Goal: Entertainment & Leisure: Consume media (video, audio)

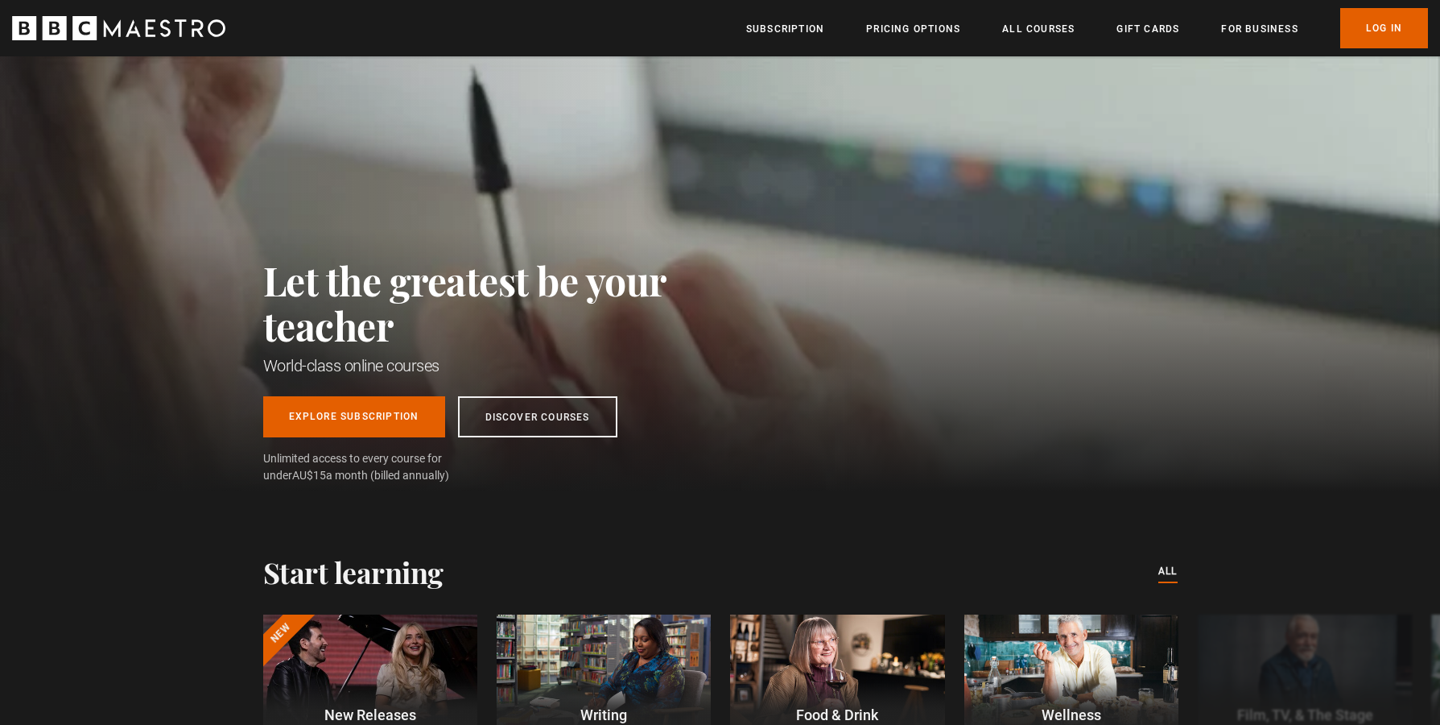
scroll to position [0, 211]
click at [1369, 38] on link "Log In" at bounding box center [1385, 28] width 88 height 40
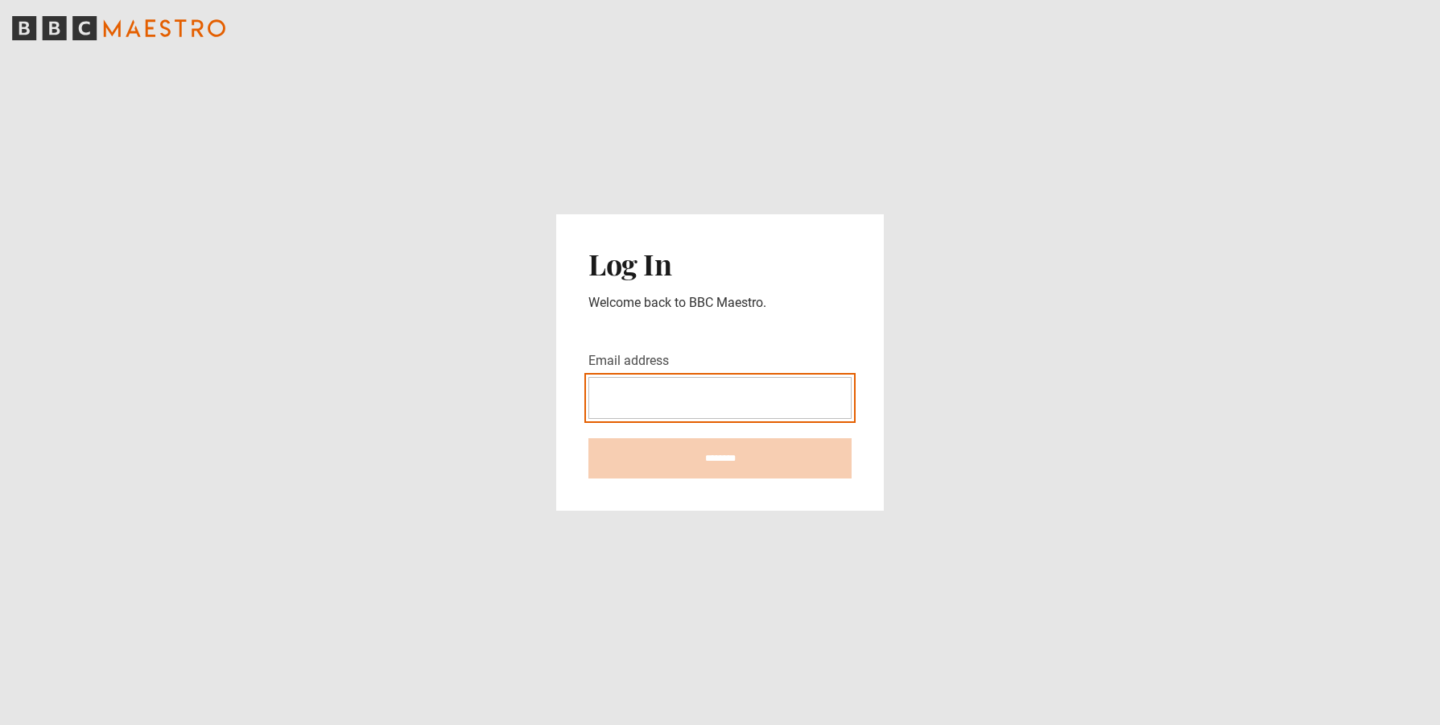
click at [628, 392] on input "Email address" at bounding box center [720, 398] width 263 height 42
type input "**********"
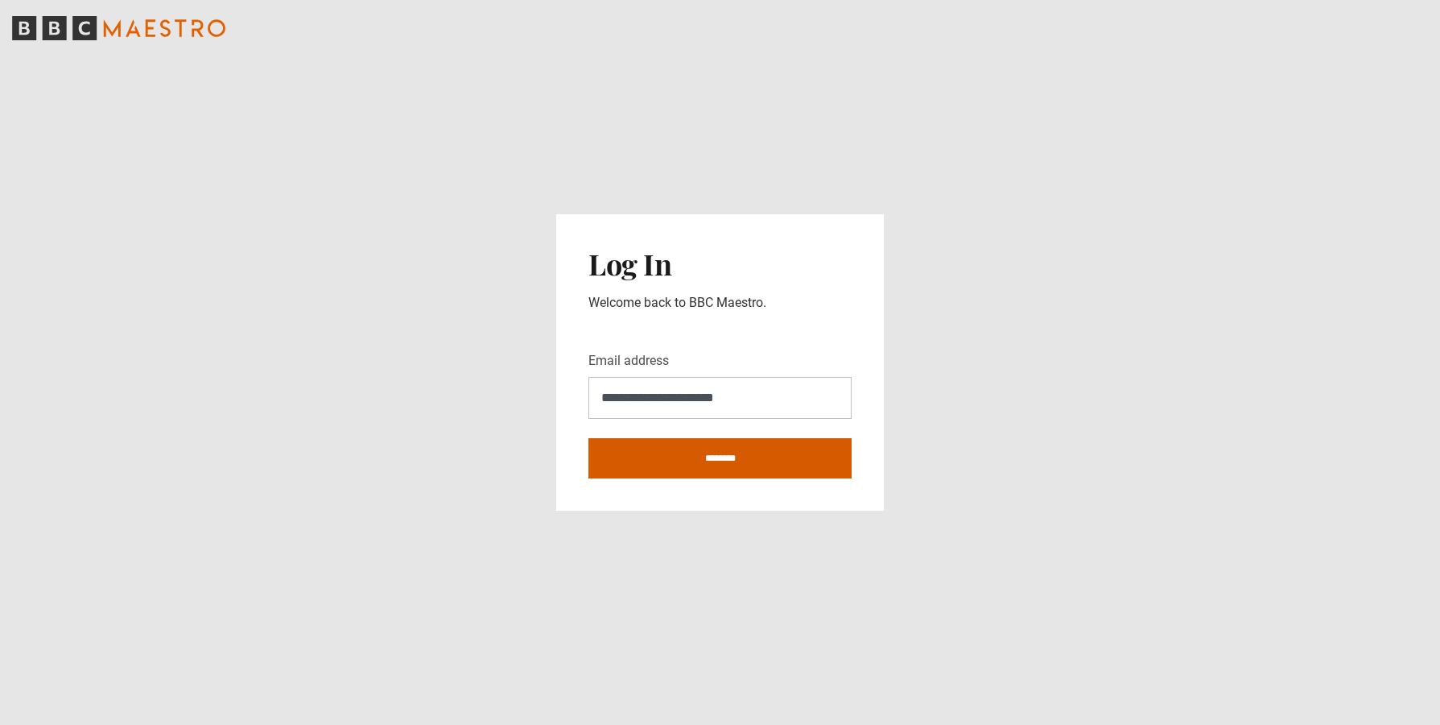
click at [714, 462] on input "********" at bounding box center [720, 458] width 263 height 40
type input "**********"
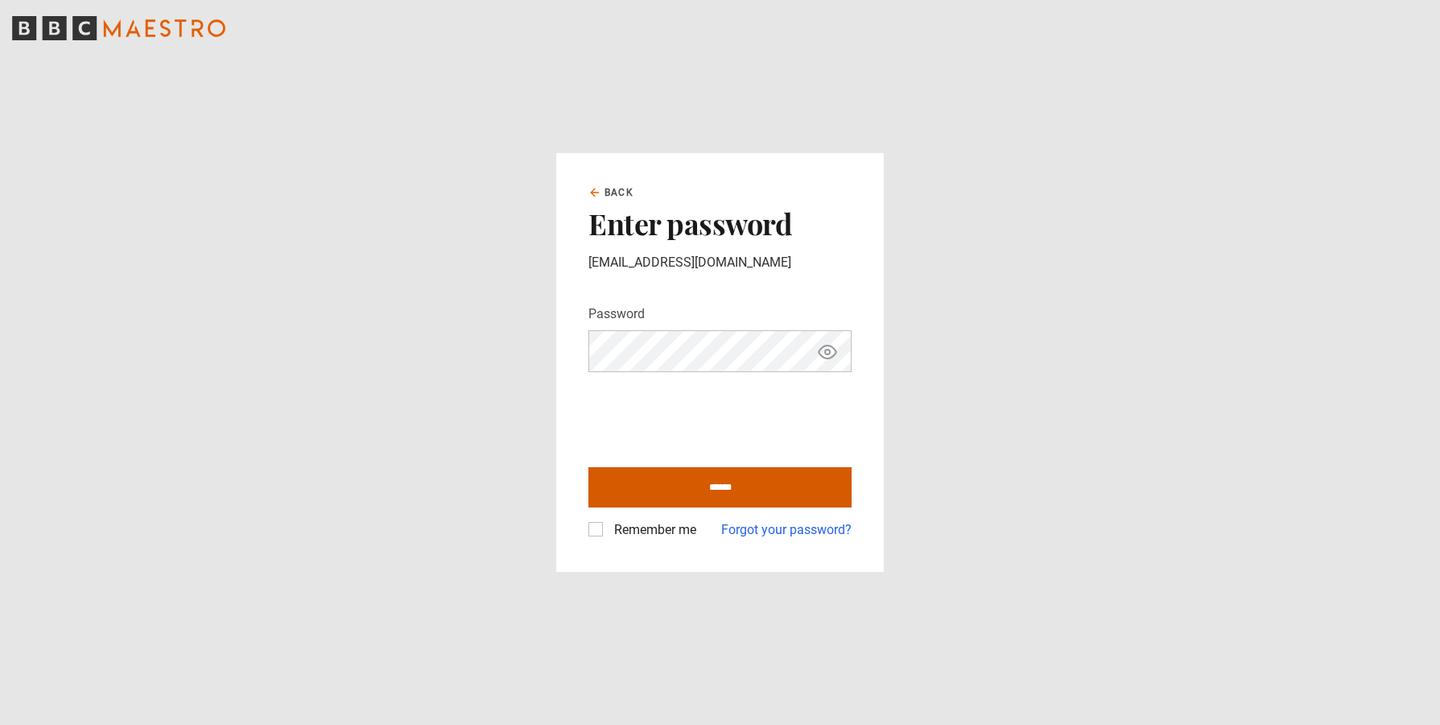
click at [668, 477] on input "******" at bounding box center [720, 487] width 263 height 40
type input "**********"
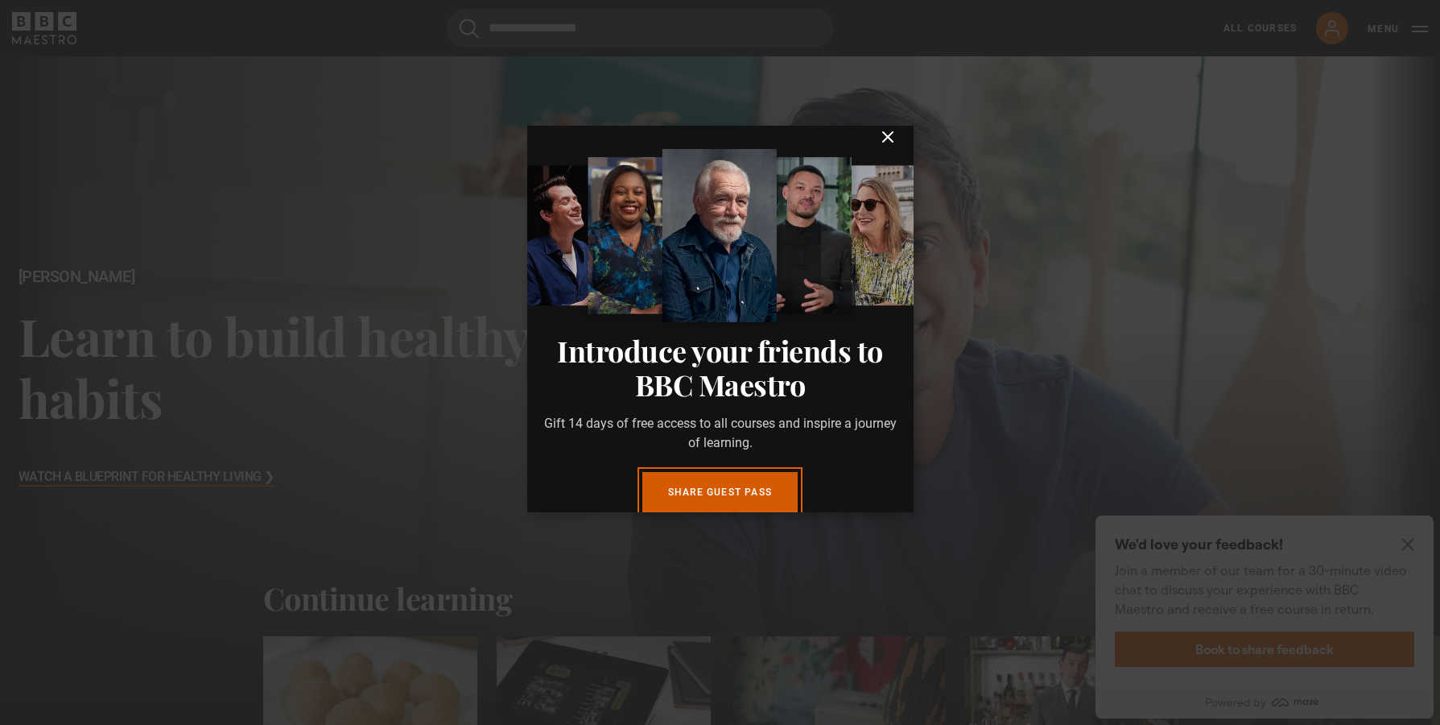
click at [678, 487] on link "Share guest pass" at bounding box center [720, 492] width 155 height 40
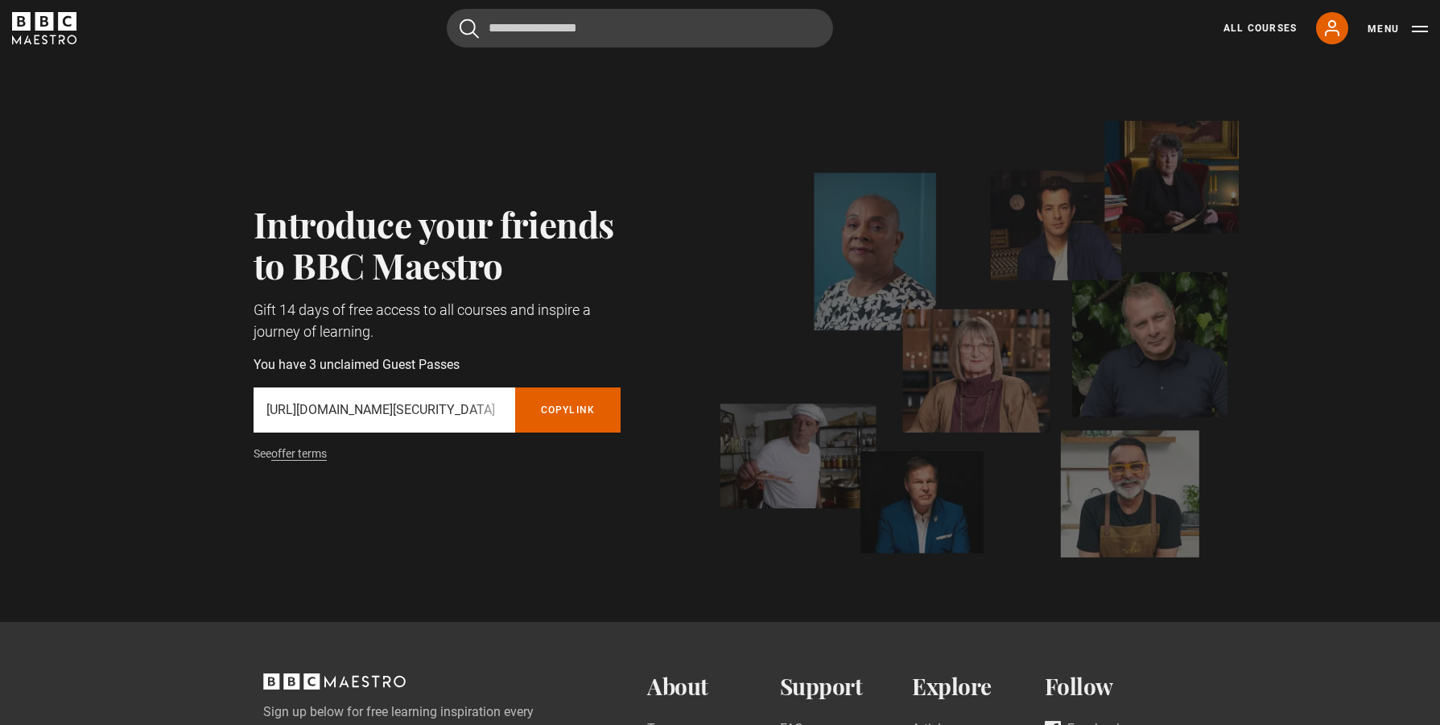
click at [331, 405] on p "https://www.bbcmaestro.com/partners/redeem/token/eyJhbGciOiJIUzI1NiJ9.eyJjaWQiO…" at bounding box center [385, 409] width 236 height 19
click at [305, 413] on p "https://www.bbcmaestro.com/partners/redeem/token/eyJhbGciOiJIUzI1NiJ9.eyJjaWQiO…" at bounding box center [385, 409] width 236 height 19
drag, startPoint x: 269, startPoint y: 410, endPoint x: 632, endPoint y: 419, distance: 363.2
click at [632, 419] on div "Introduce your friends to BBC Maestro Gift 14 days of free access to all course…" at bounding box center [418, 339] width 432 height 272
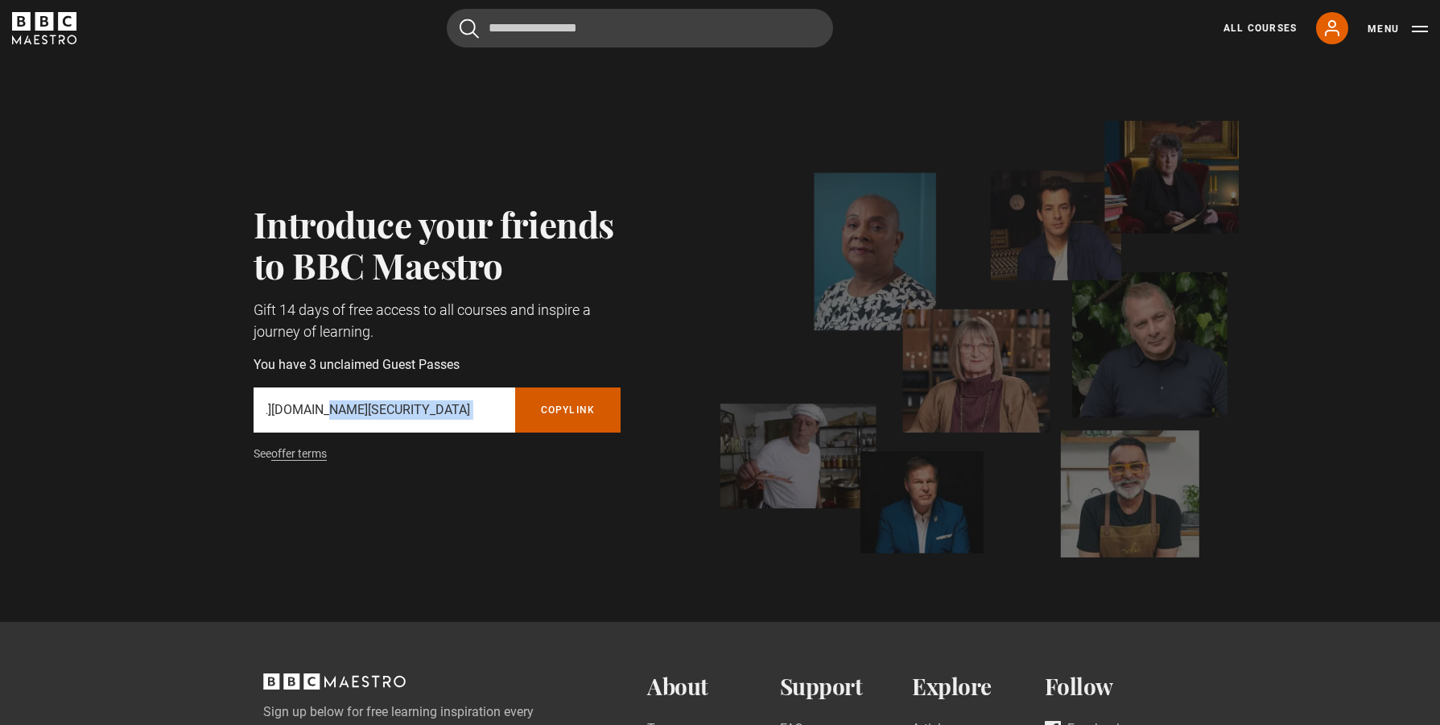
click at [581, 405] on button "Copy referral link" at bounding box center [568, 409] width 106 height 45
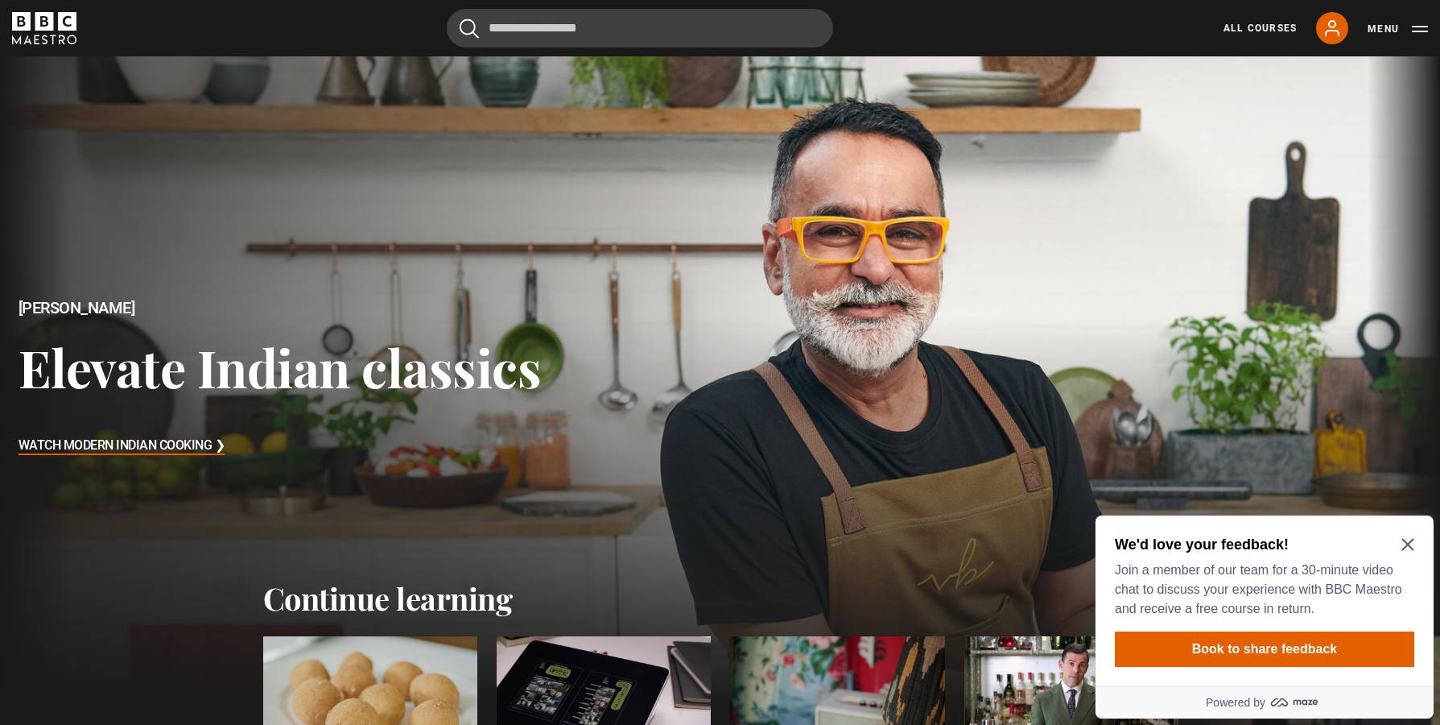
click at [1413, 539] on icon "Close Maze Prompt" at bounding box center [1408, 545] width 12 height 12
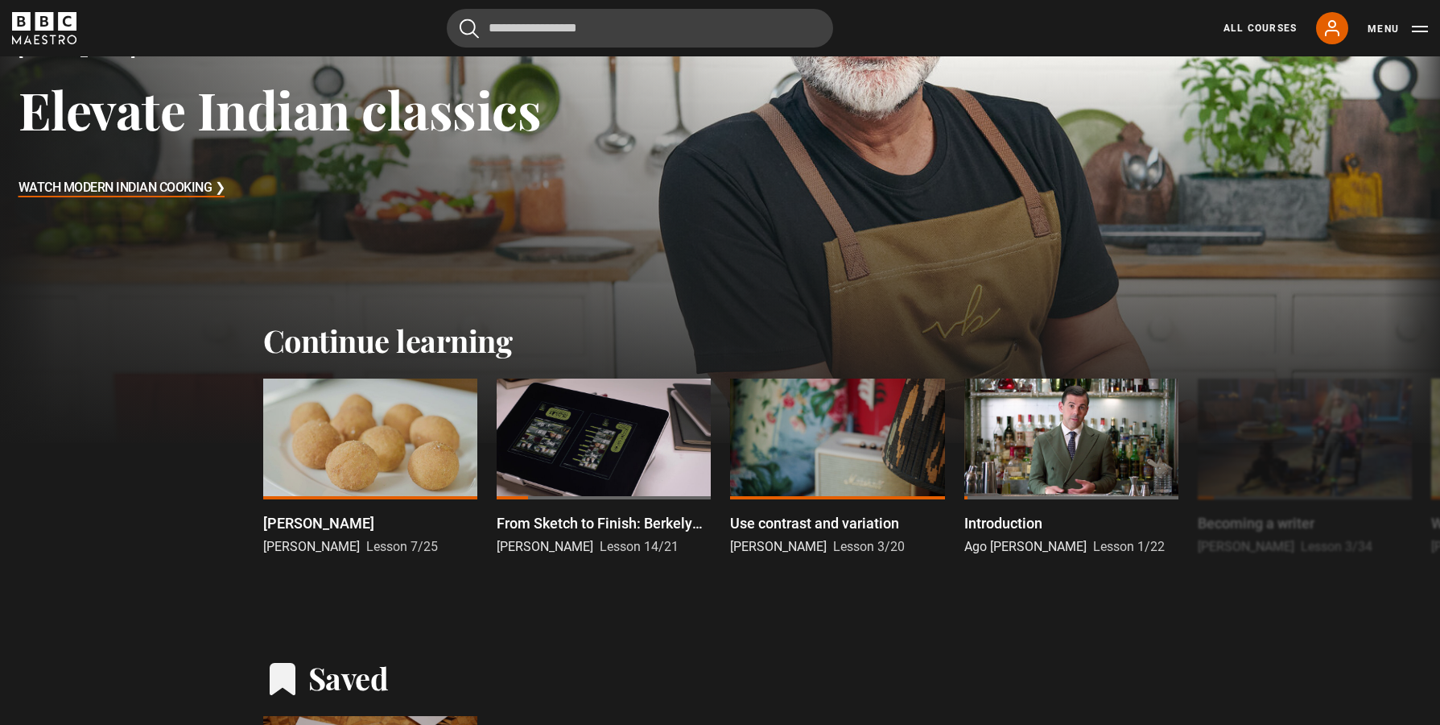
scroll to position [264, 0]
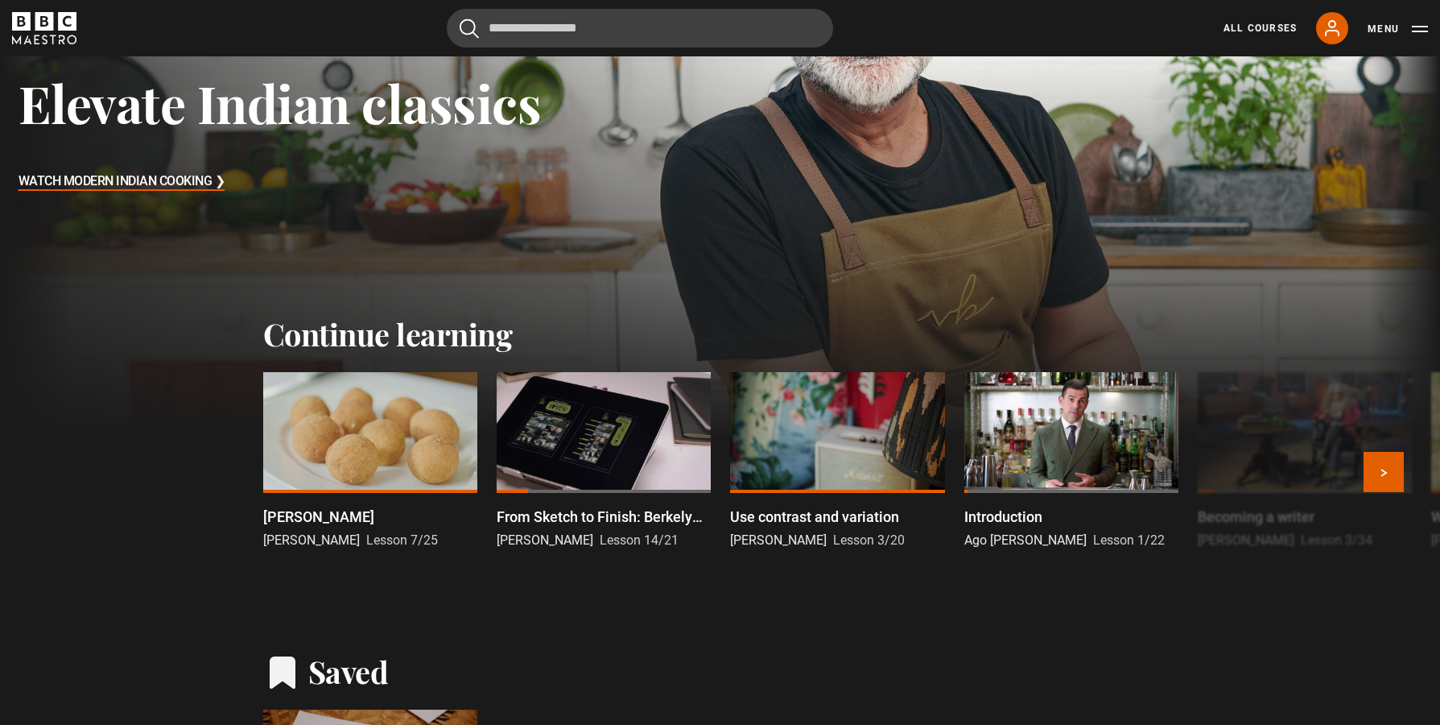
click at [632, 474] on div at bounding box center [604, 432] width 214 height 121
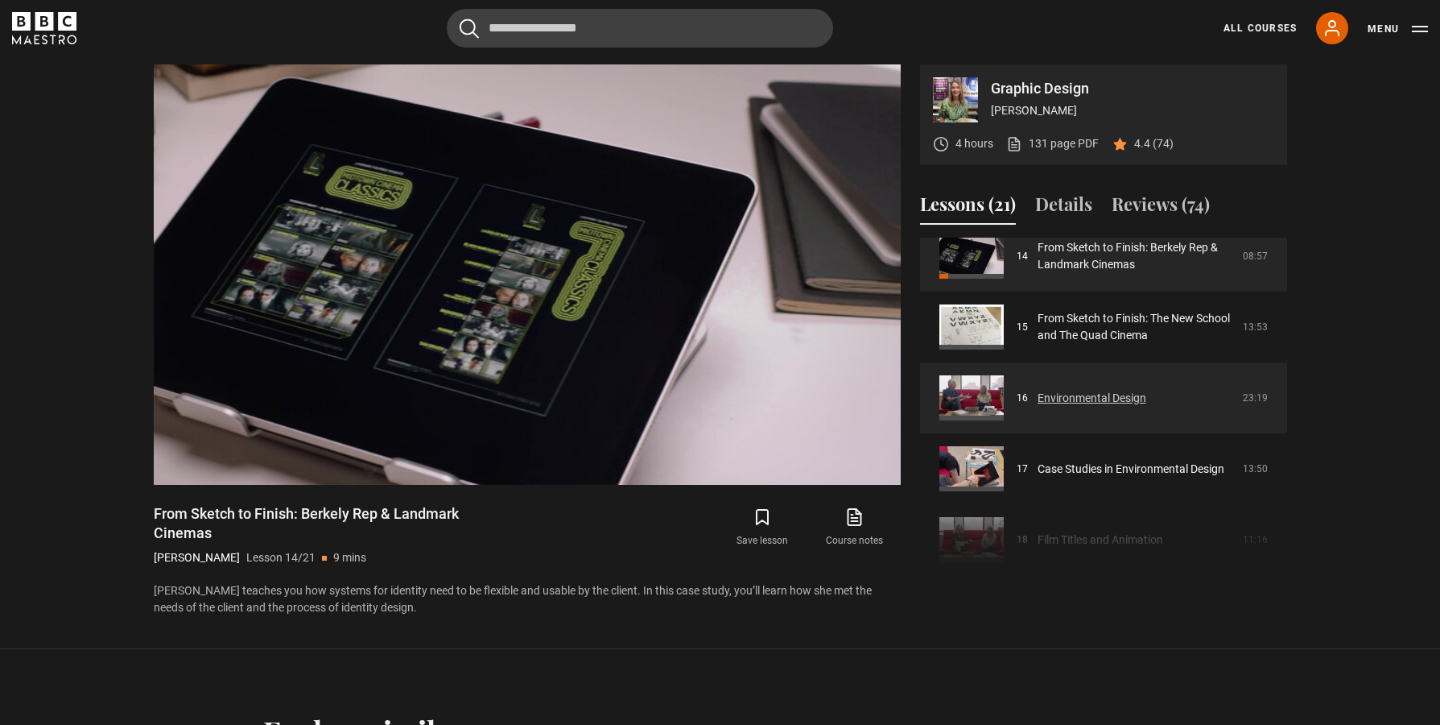
scroll to position [1011, 0]
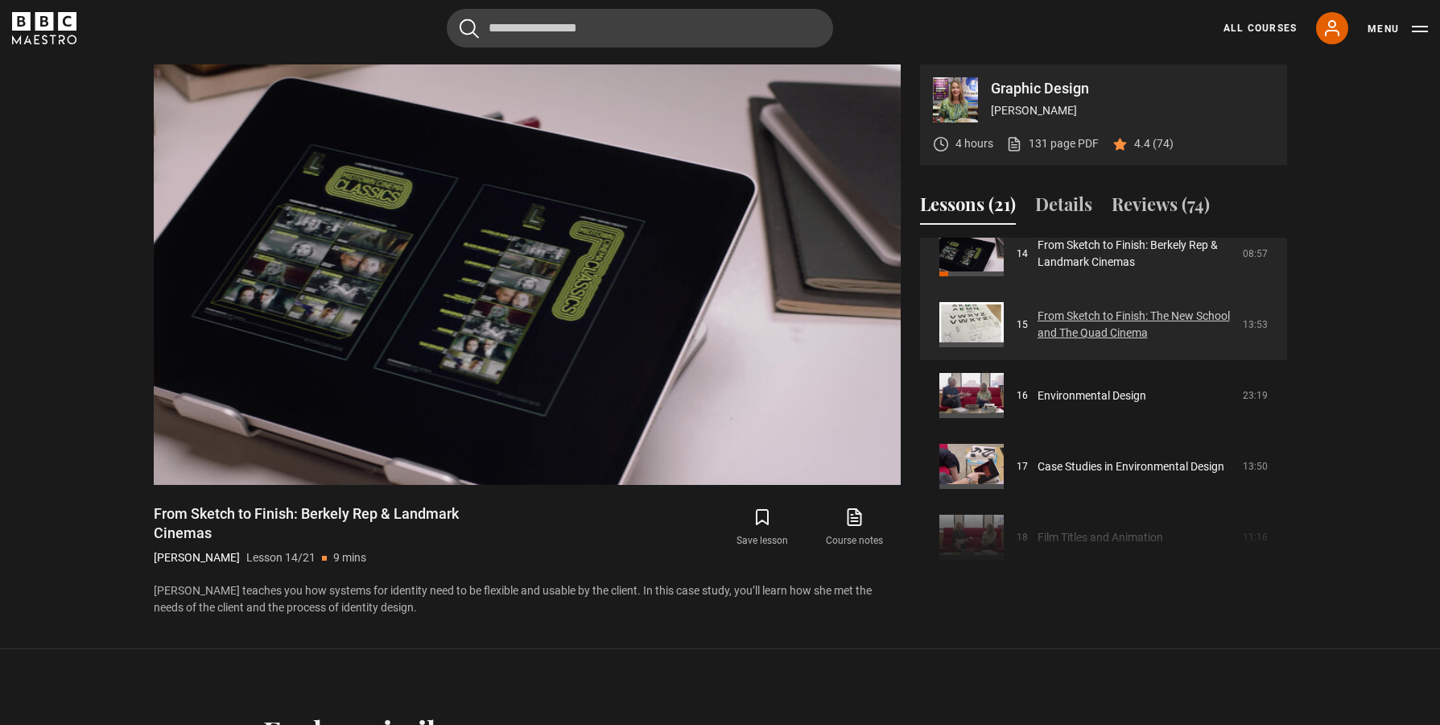
click at [1096, 323] on link "From Sketch to Finish: The New School and The Quad Cinema" at bounding box center [1136, 325] width 196 height 34
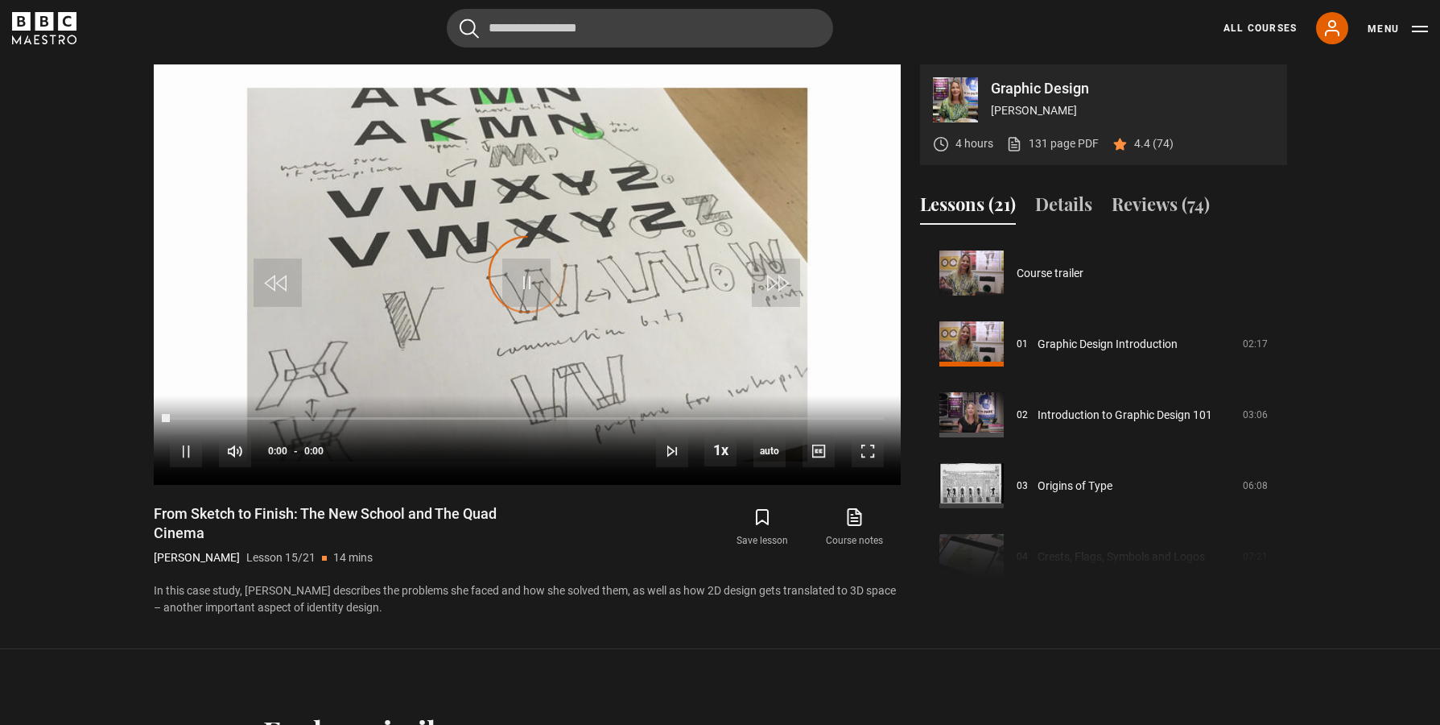
scroll to position [992, 0]
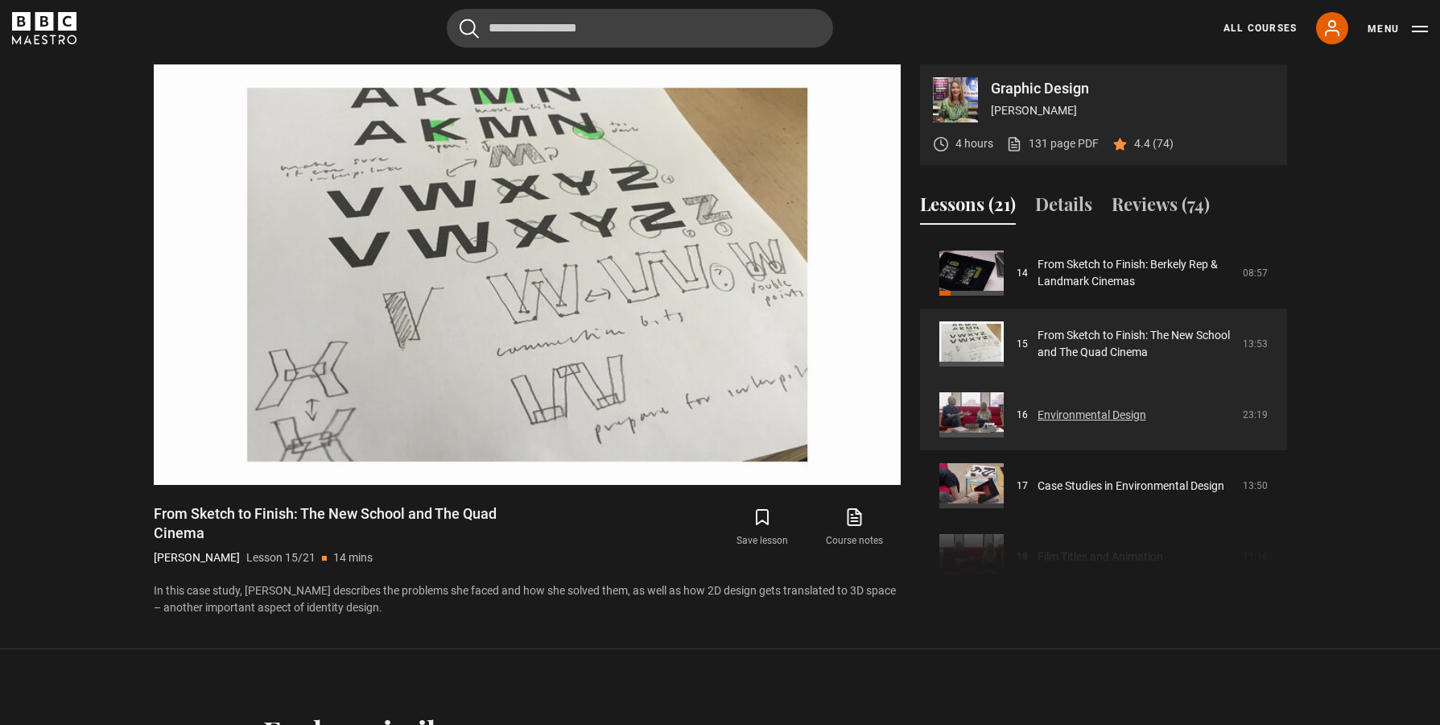
click at [1064, 410] on link "Environmental Design" at bounding box center [1092, 415] width 109 height 17
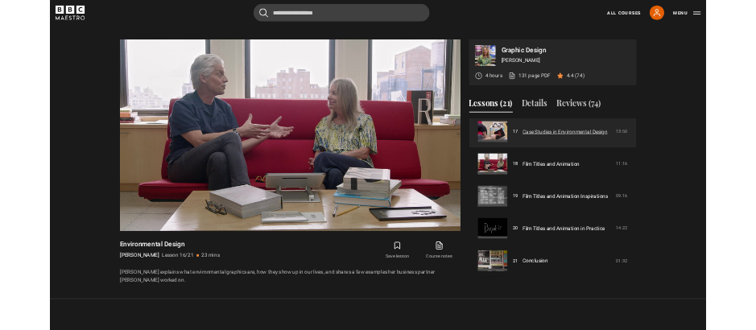
scroll to position [1182, 0]
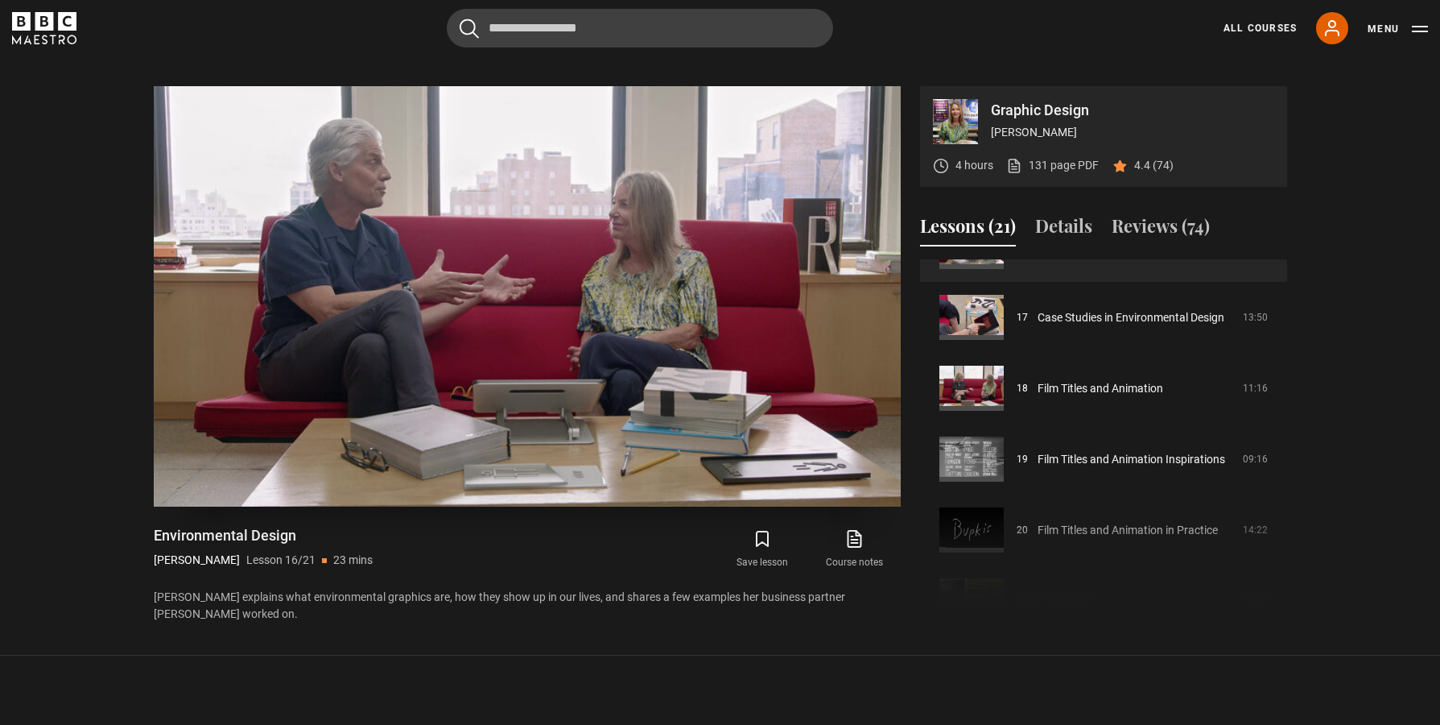
click at [886, 480] on div "10s Skip Back 10 seconds Pause 10s Skip Forward 10 seconds Loaded : 4.29% 00:26…" at bounding box center [527, 461] width 747 height 89
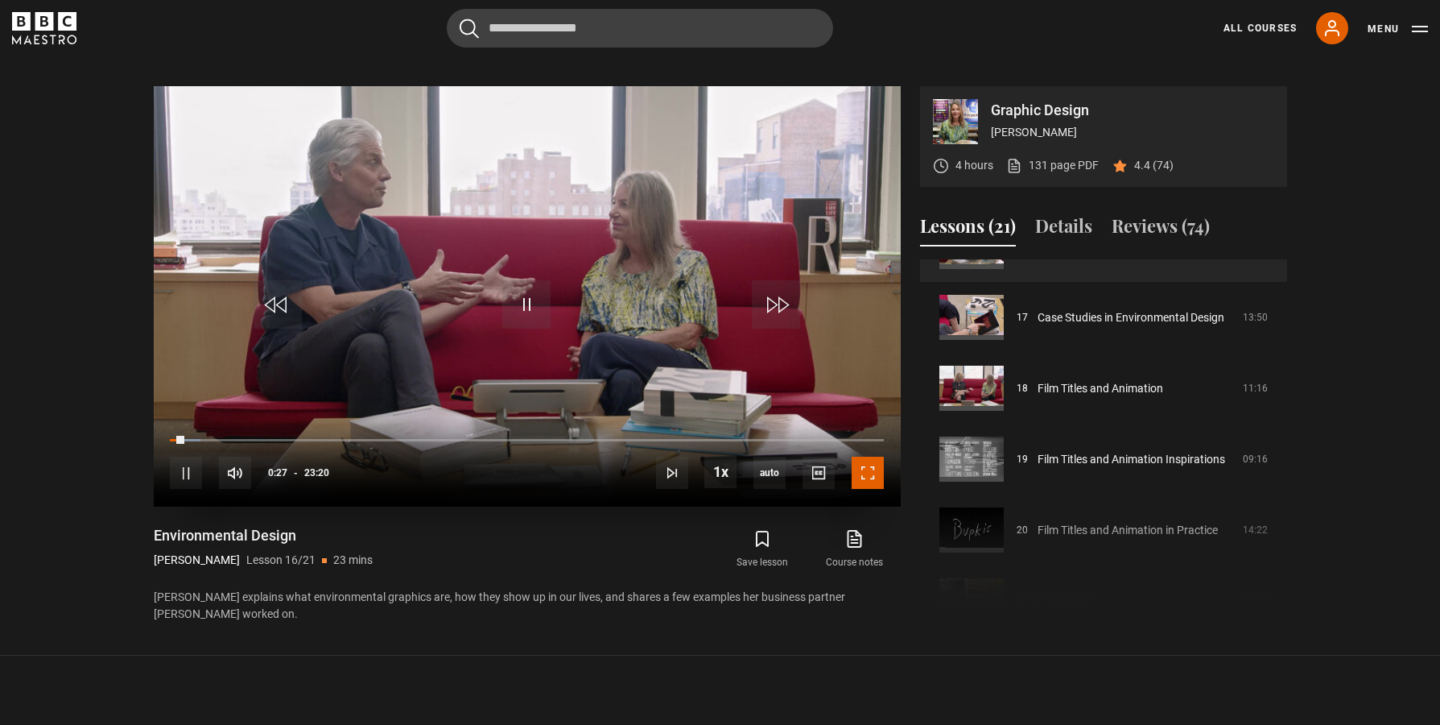
click at [871, 478] on span "Video Player" at bounding box center [868, 473] width 32 height 32
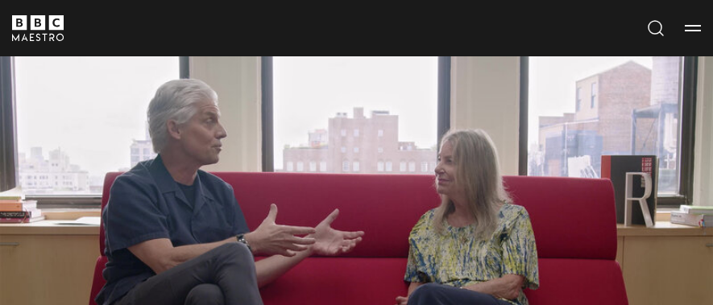
scroll to position [500, 0]
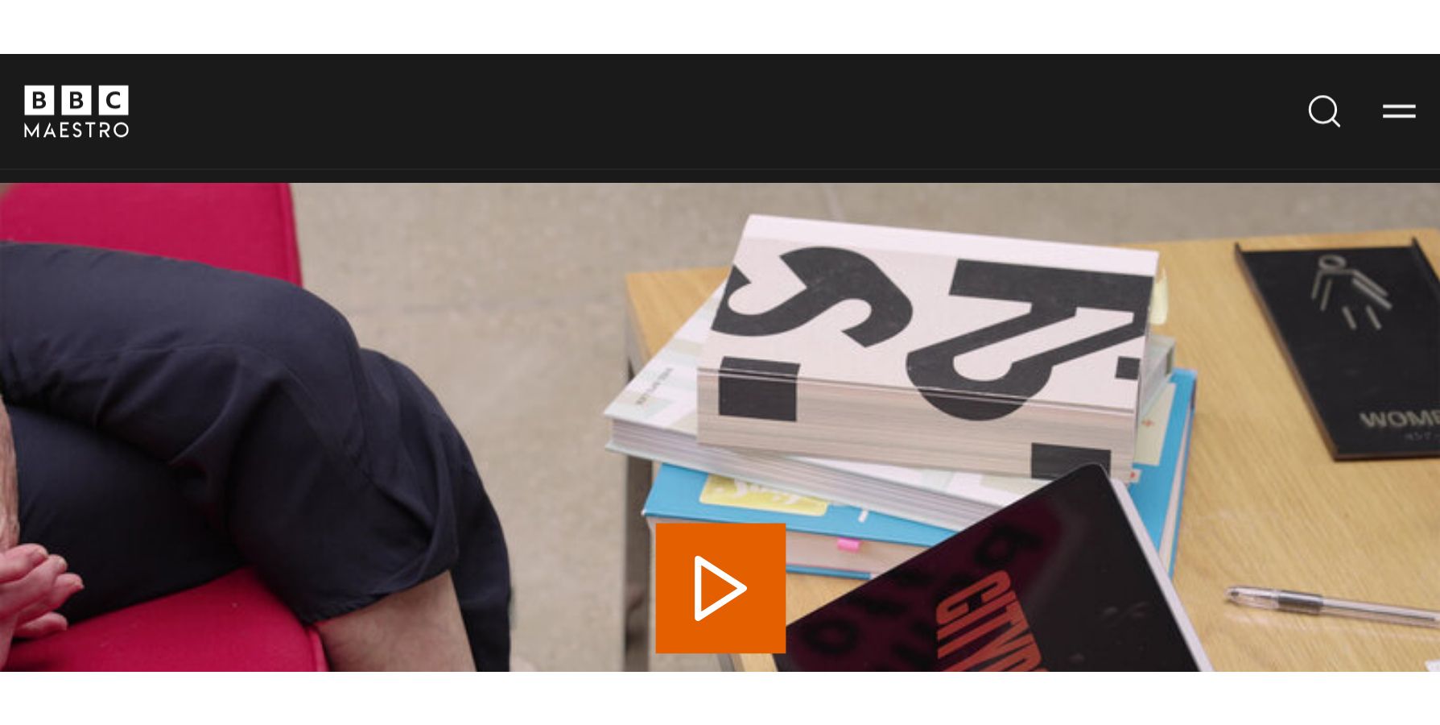
scroll to position [431, 0]
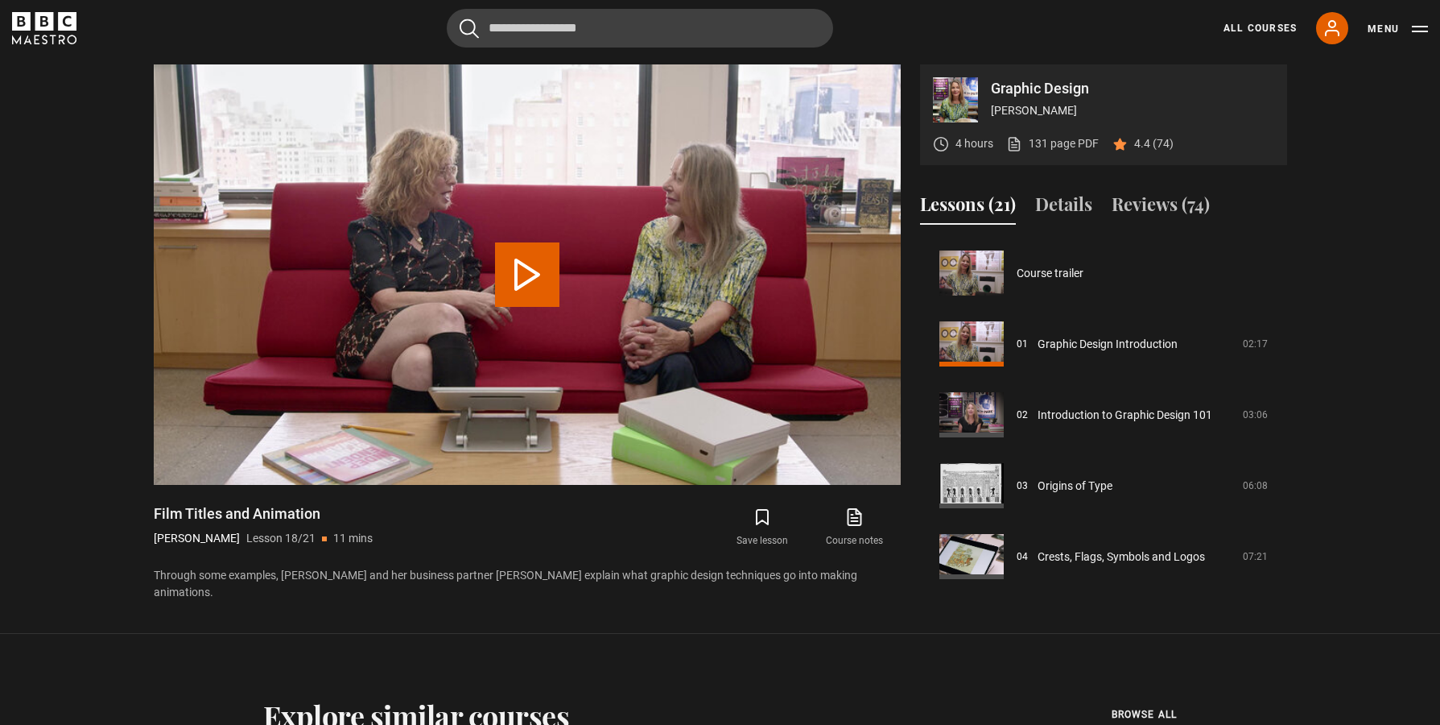
scroll to position [1205, 0]
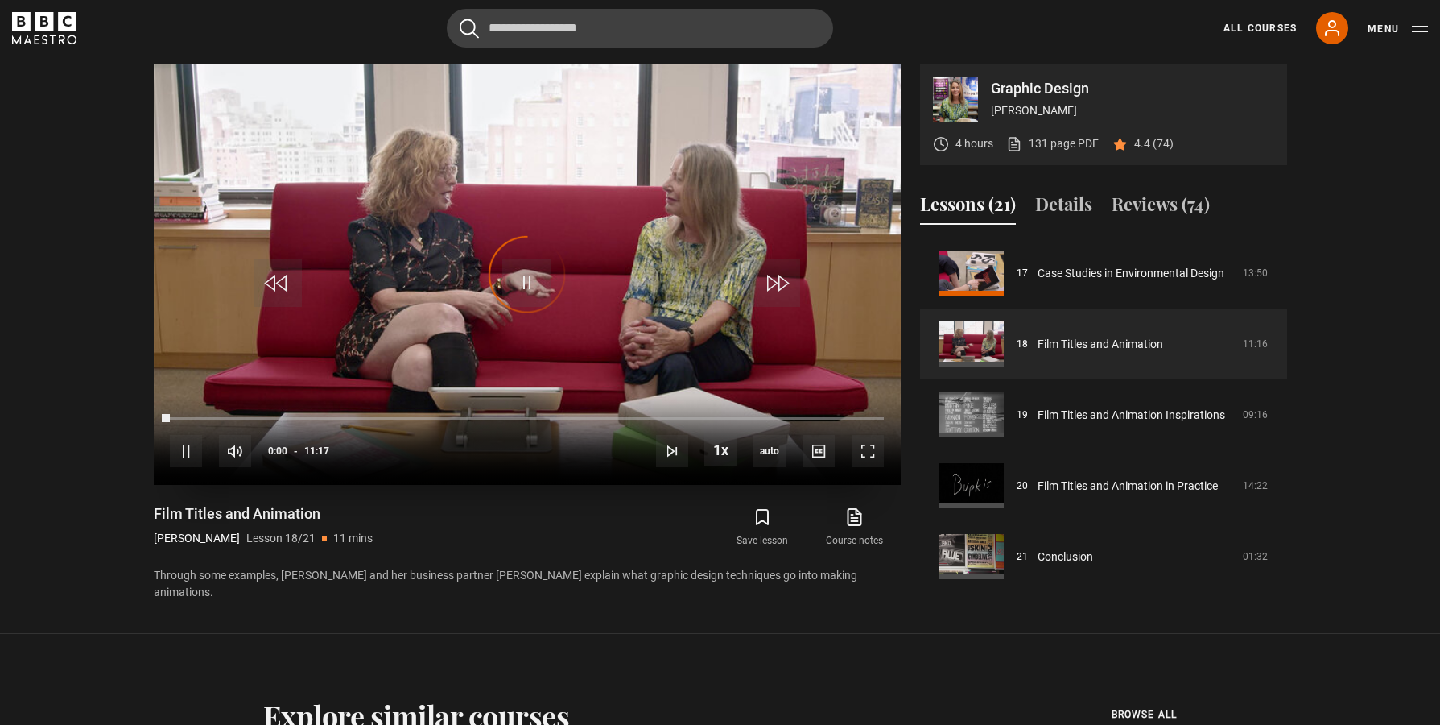
click at [438, 242] on video "Video Player" at bounding box center [527, 274] width 747 height 420
click at [530, 283] on div "Video Player is loading." at bounding box center [527, 274] width 81 height 81
click at [524, 280] on div "Video Player is loading." at bounding box center [527, 274] width 81 height 81
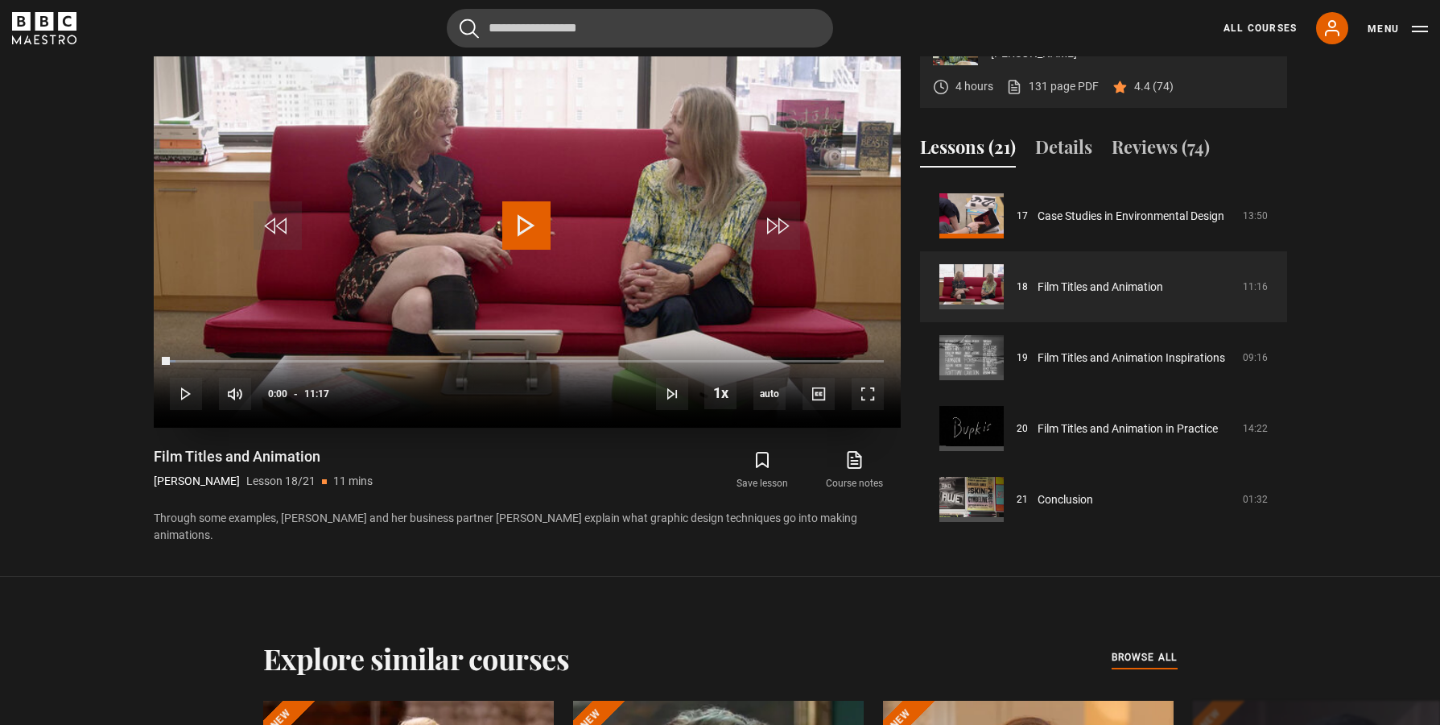
scroll to position [791, 0]
click at [519, 220] on span "Video Player" at bounding box center [526, 224] width 48 height 48
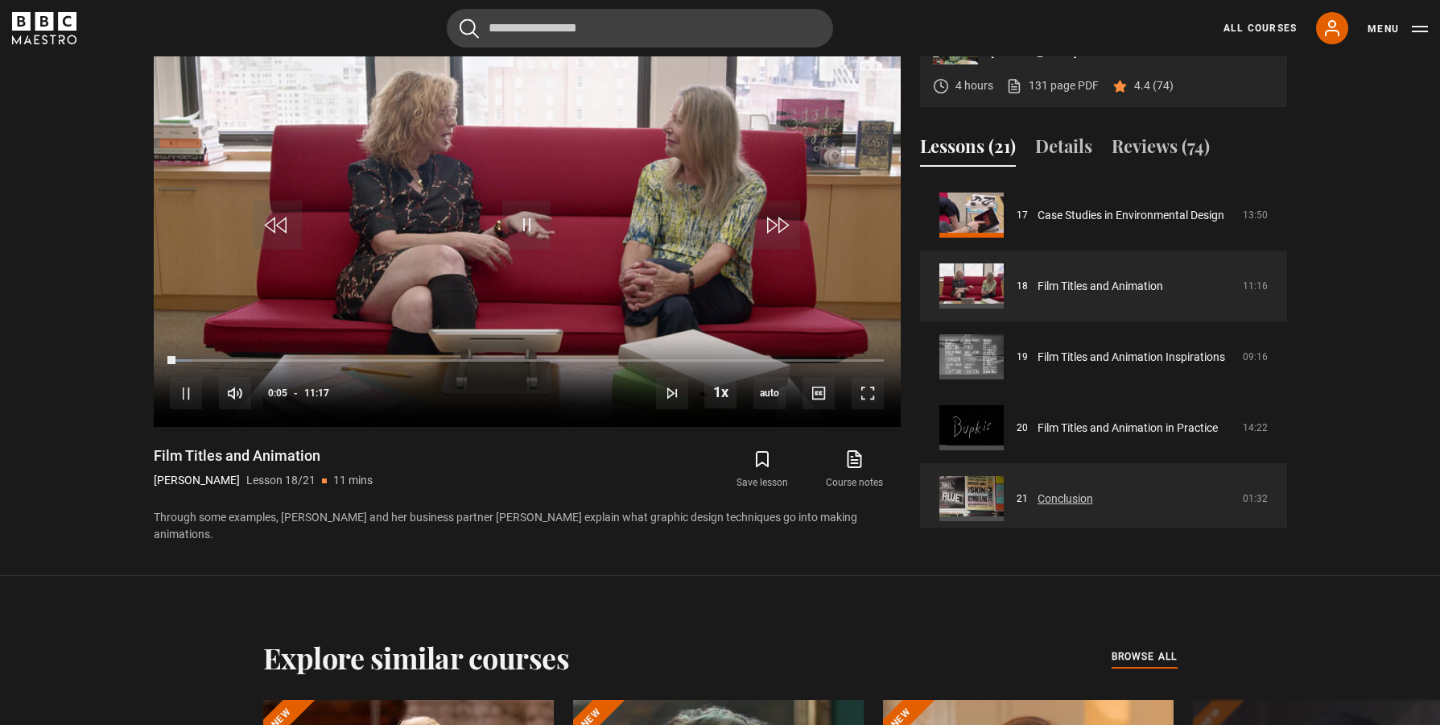
click at [1038, 497] on link "Conclusion" at bounding box center [1066, 498] width 56 height 17
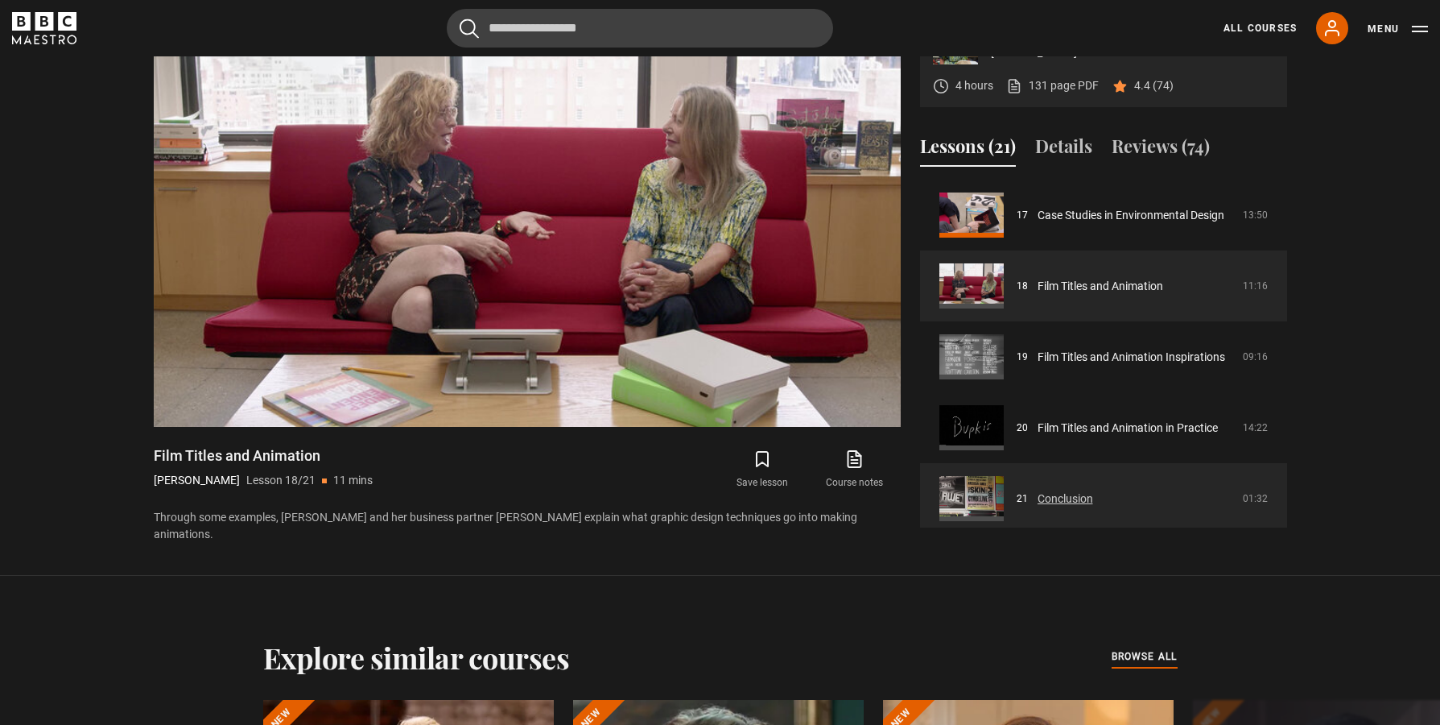
click at [1047, 497] on link "Conclusion" at bounding box center [1066, 498] width 56 height 17
click at [1038, 494] on link "Conclusion" at bounding box center [1066, 498] width 56 height 17
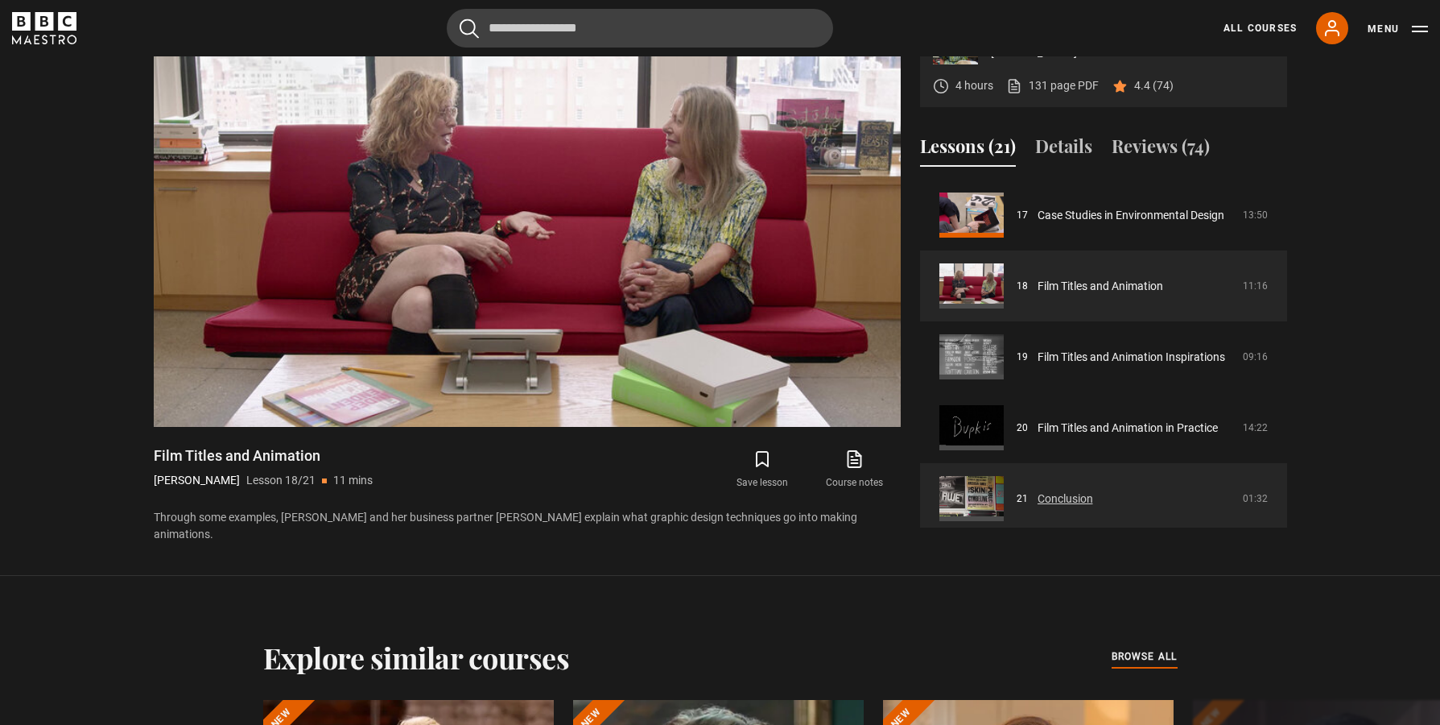
click at [1038, 494] on link "Conclusion" at bounding box center [1066, 498] width 56 height 17
click at [1077, 498] on link "Conclusion" at bounding box center [1066, 498] width 56 height 17
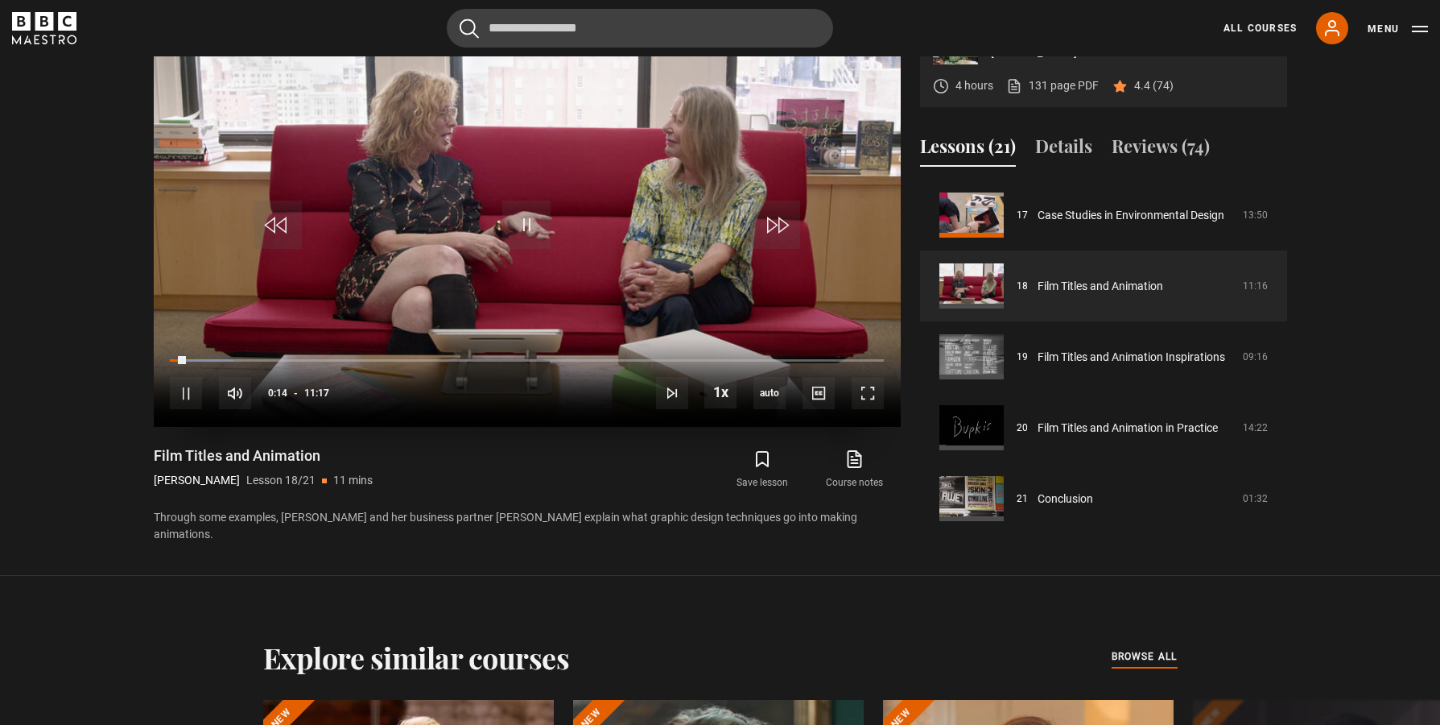
click at [775, 356] on div "10s Skip Back 10 seconds Pause 10s Skip Forward 10 seconds Loaded : 8.86% 00:14…" at bounding box center [527, 381] width 747 height 89
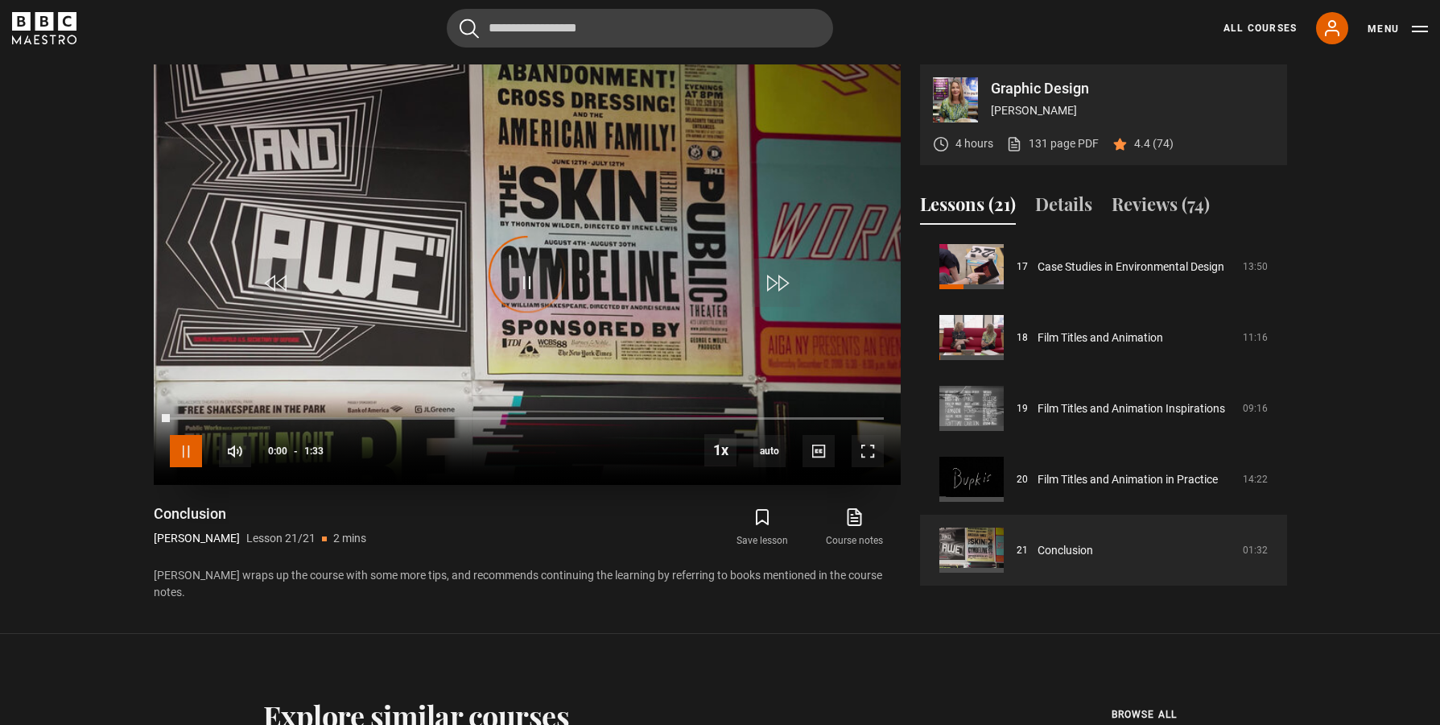
click at [184, 441] on span "Video Player" at bounding box center [186, 451] width 32 height 32
click at [521, 279] on span "Video Player" at bounding box center [526, 282] width 48 height 48
